Goal: Information Seeking & Learning: Learn about a topic

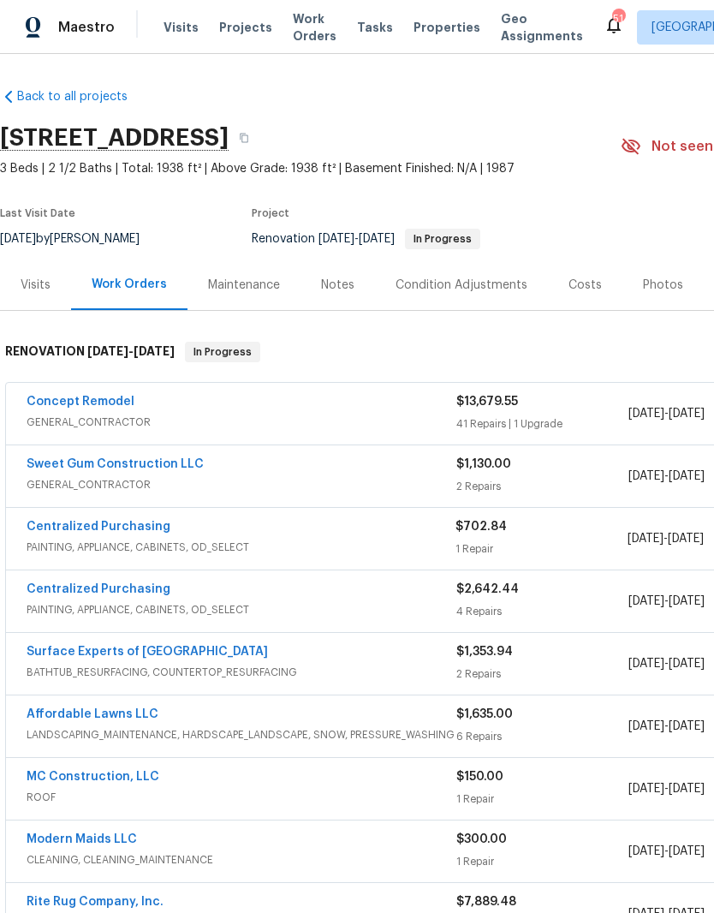
click at [102, 528] on link "Centralized Purchasing" at bounding box center [99, 527] width 144 height 12
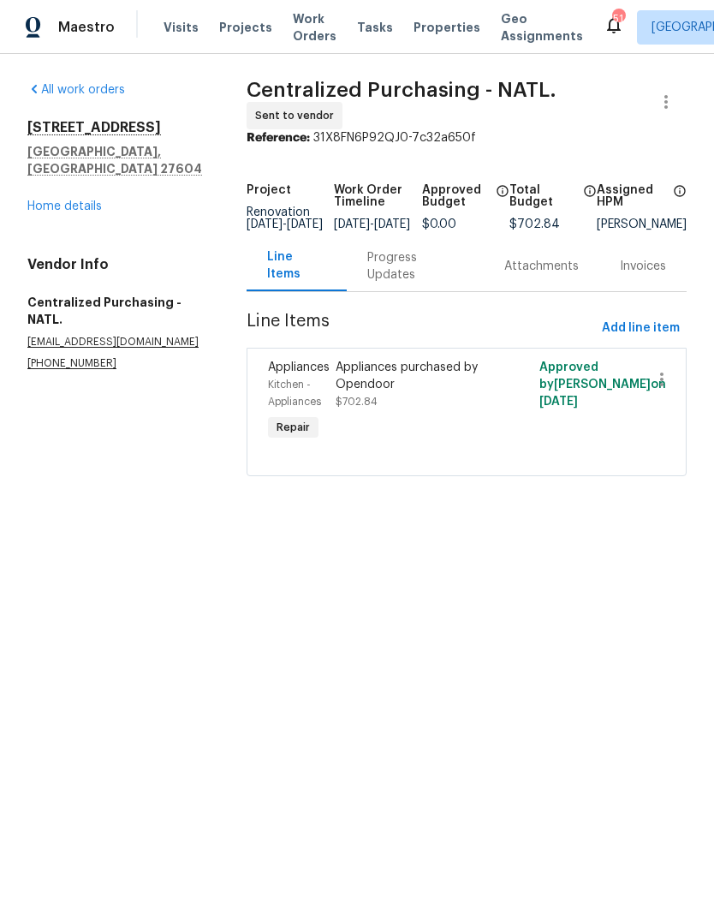
click at [477, 410] on div "Appliances purchased by Opendoor $702.84" at bounding box center [415, 384] width 159 height 51
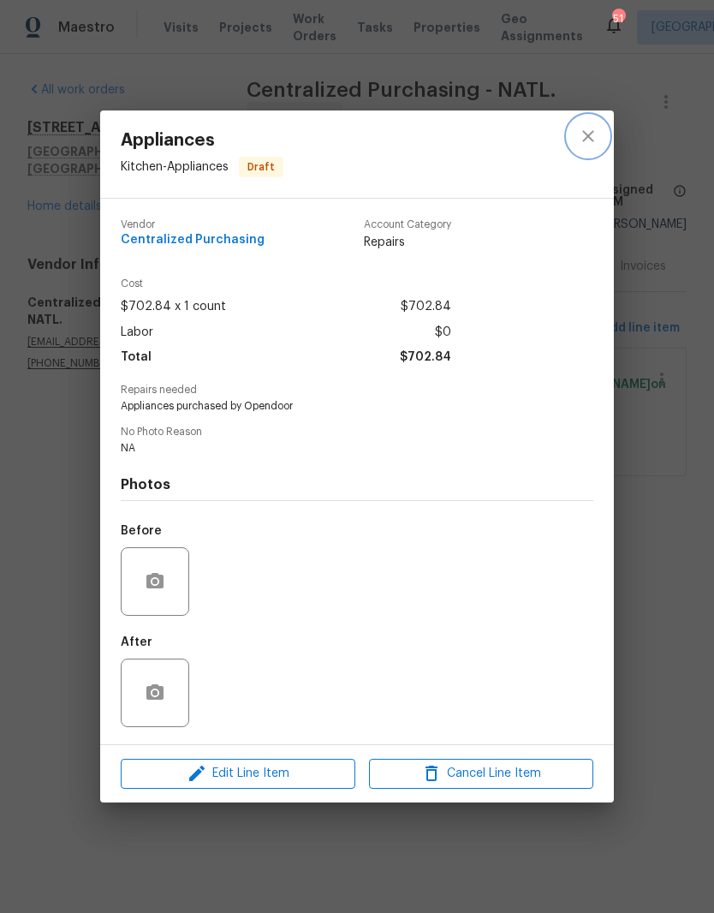
click at [591, 140] on icon "close" at bounding box center [588, 136] width 21 height 21
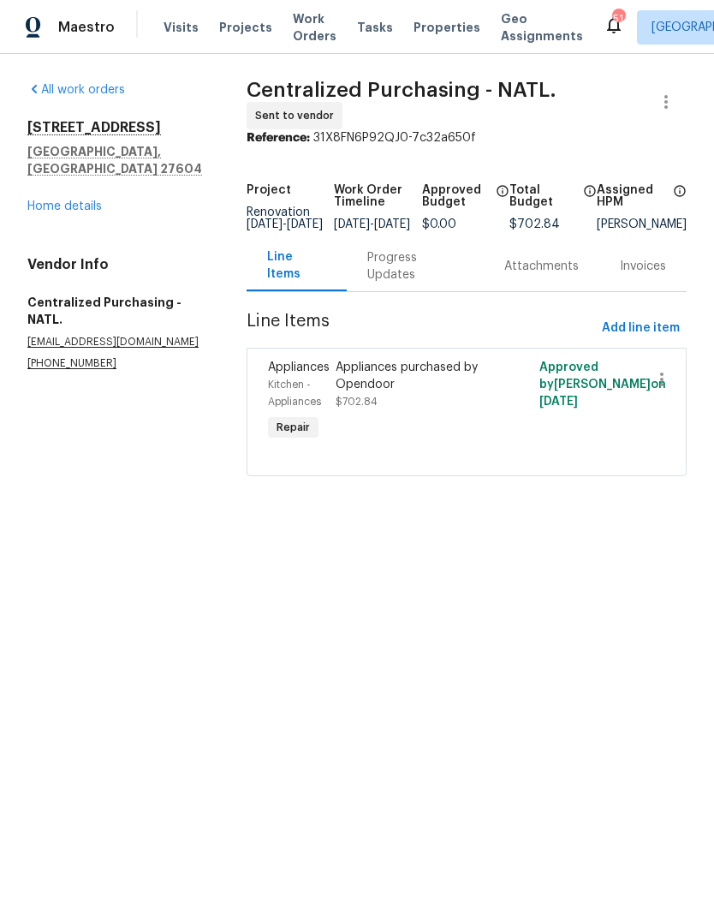
click at [441, 270] on div "Progress Updates" at bounding box center [415, 266] width 96 height 34
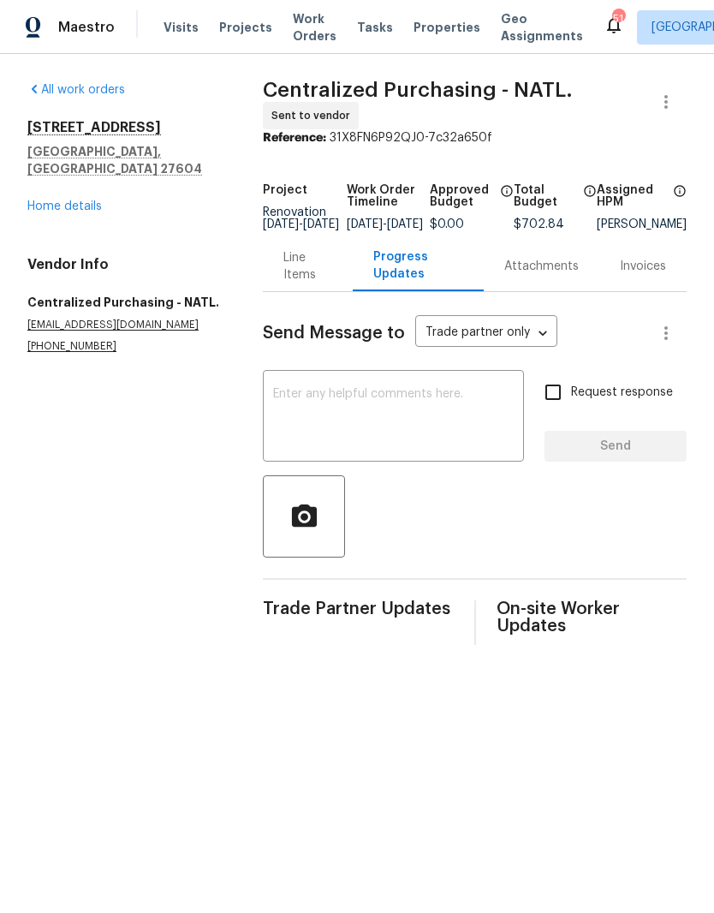
click at [51, 200] on link "Home details" at bounding box center [64, 206] width 75 height 12
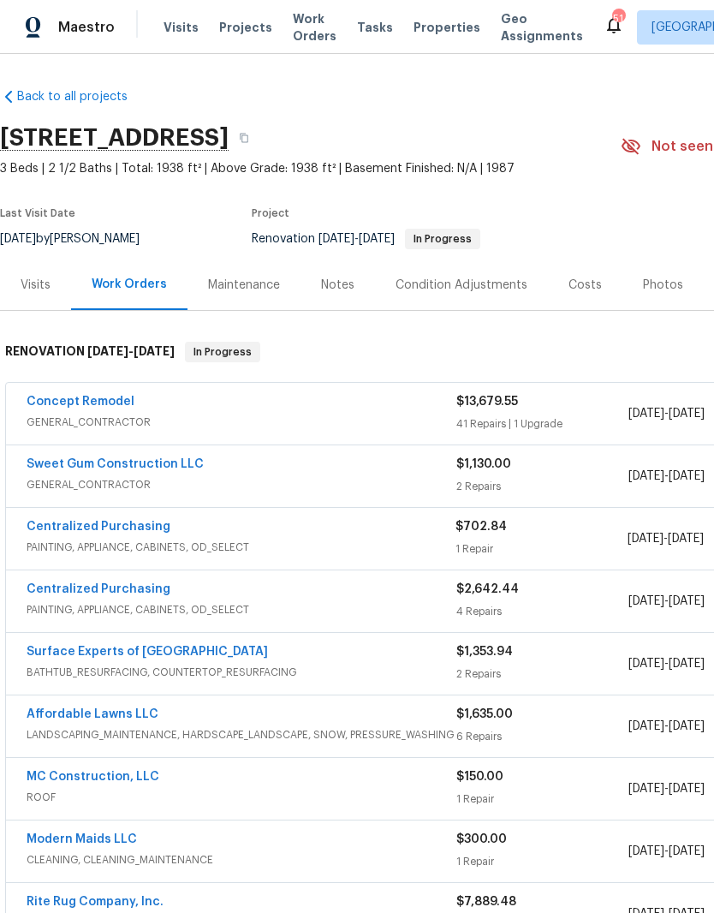
click at [116, 406] on link "Concept Remodel" at bounding box center [81, 402] width 108 height 12
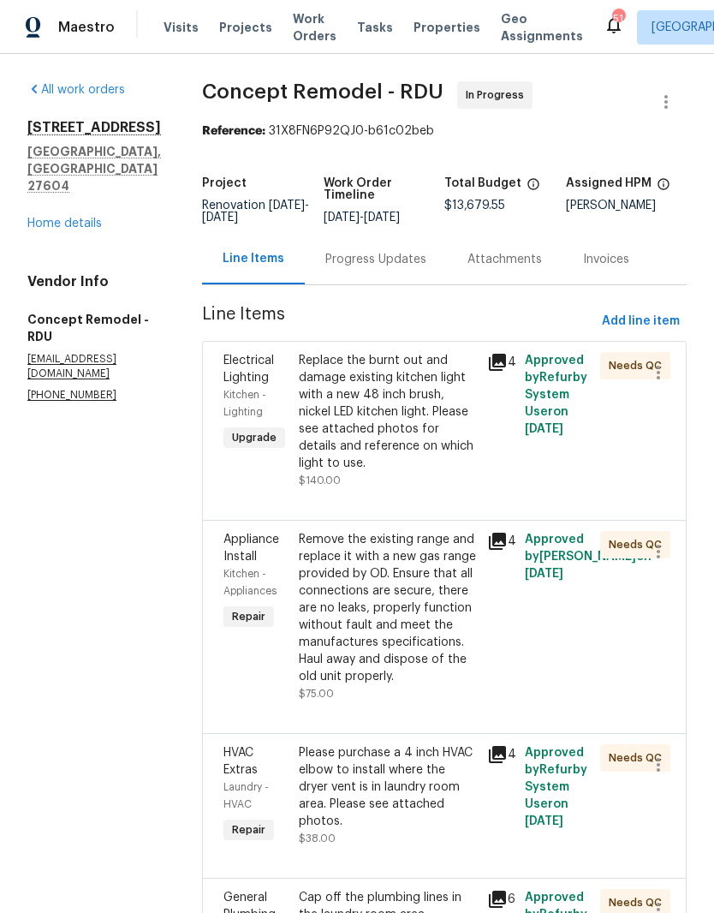
click at [66, 230] on link "Home details" at bounding box center [64, 224] width 75 height 12
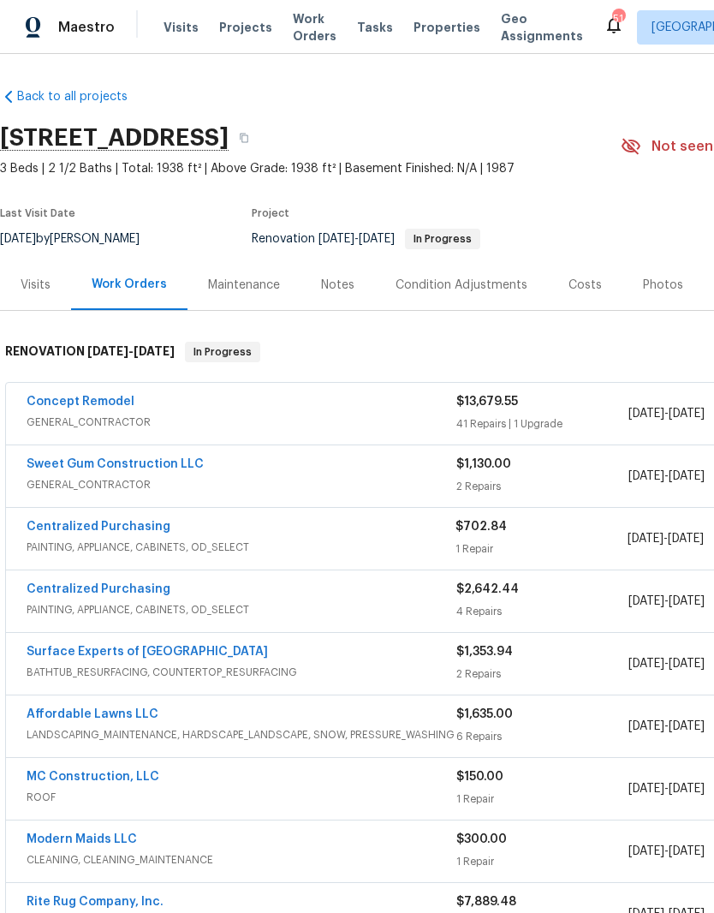
click at [659, 285] on div "Photos" at bounding box center [663, 285] width 40 height 17
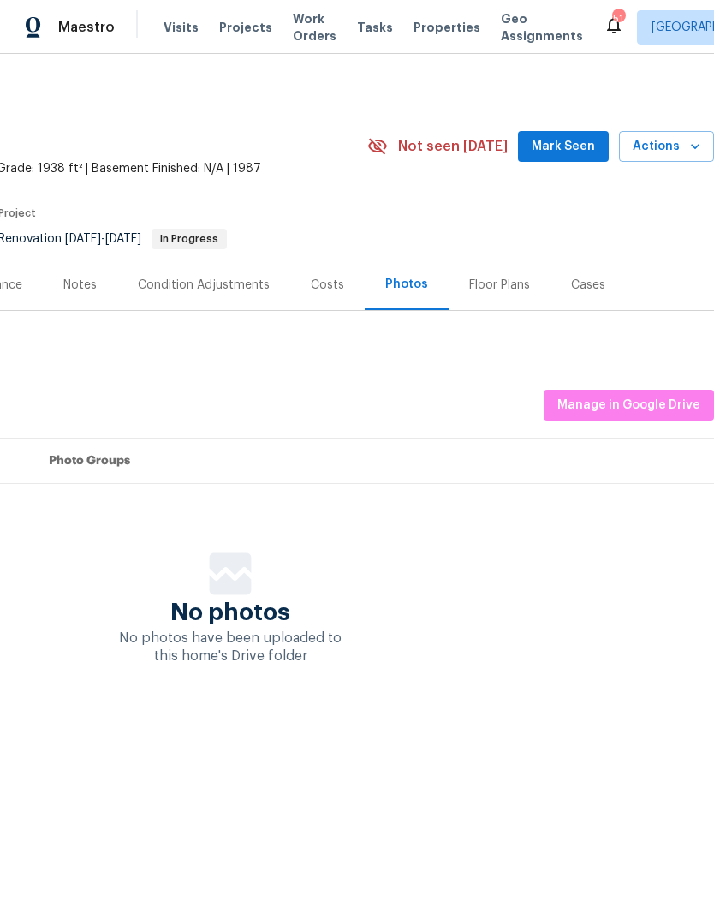
scroll to position [0, 253]
click at [599, 400] on span "Manage in Google Drive" at bounding box center [629, 405] width 143 height 21
